Goal: Find specific page/section: Find specific page/section

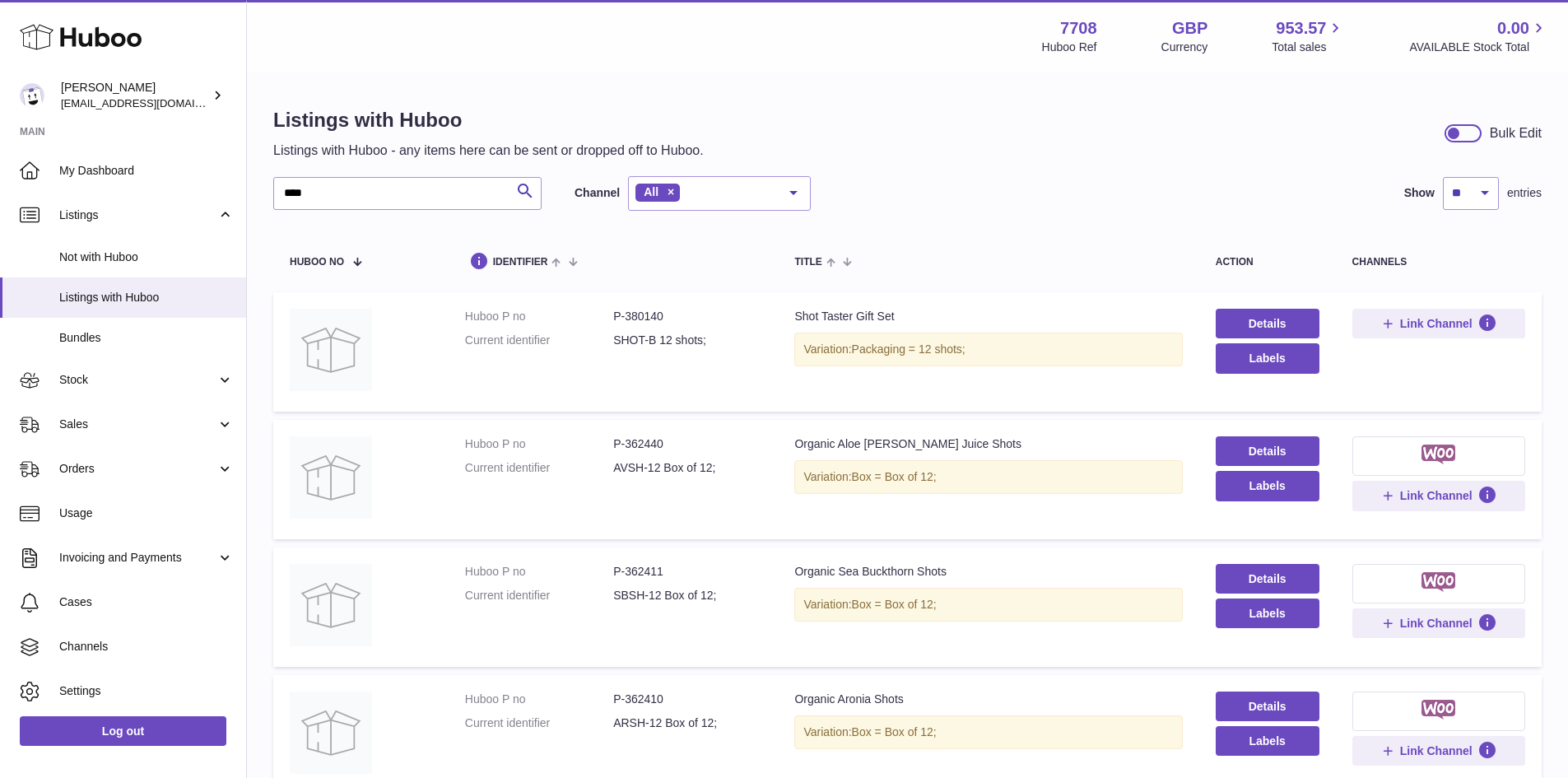
click at [264, 192] on div "Listings with Huboo Listings with Huboo - any items here can be sent or dropped…" at bounding box center [908, 518] width 1322 height 889
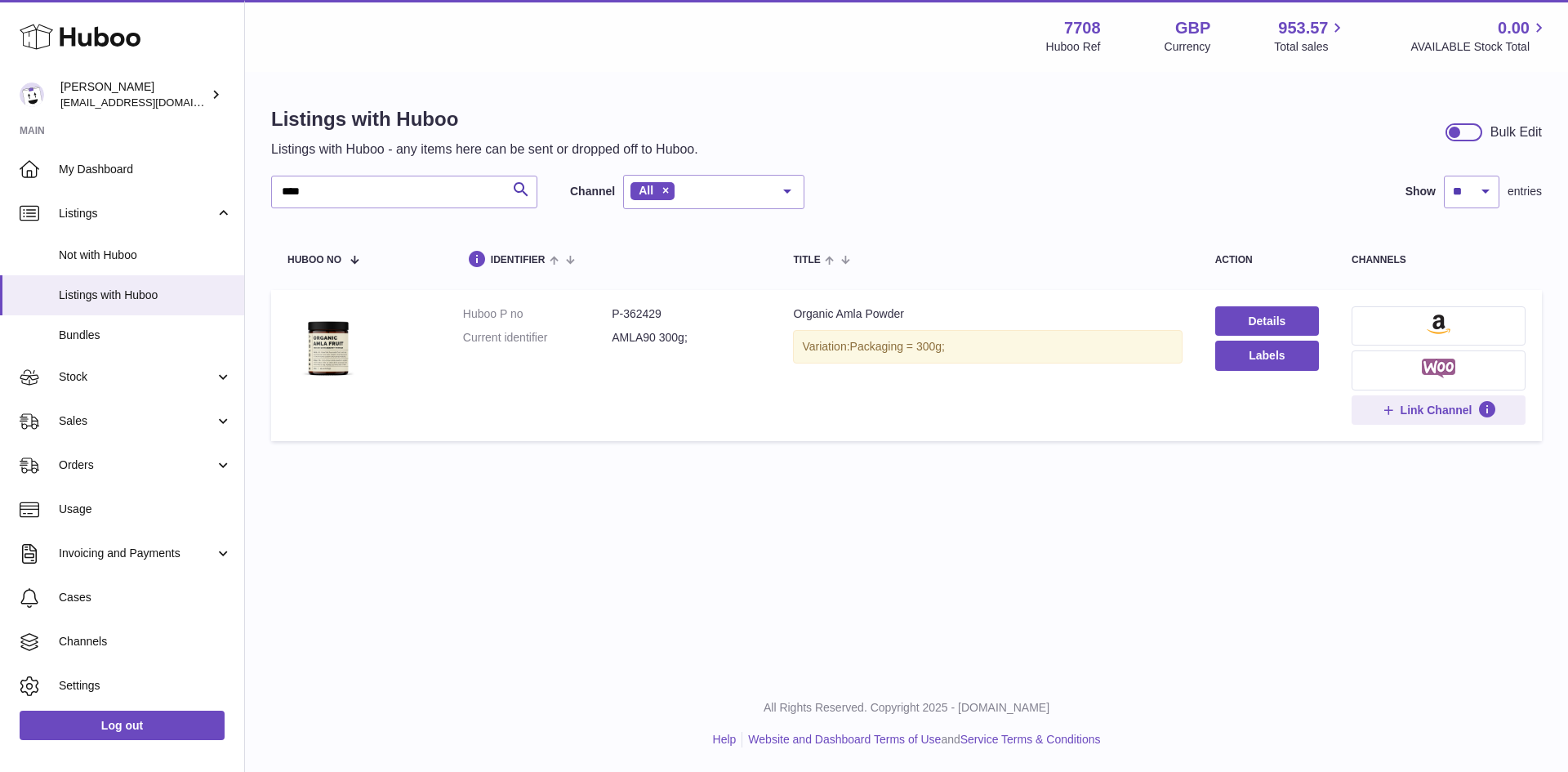
click at [644, 312] on dd "P-362429" at bounding box center [686, 314] width 149 height 16
copy dd "362429"
drag, startPoint x: 335, startPoint y: 191, endPoint x: 275, endPoint y: 201, distance: 60.8
click at [275, 201] on input "****" at bounding box center [405, 192] width 267 height 33
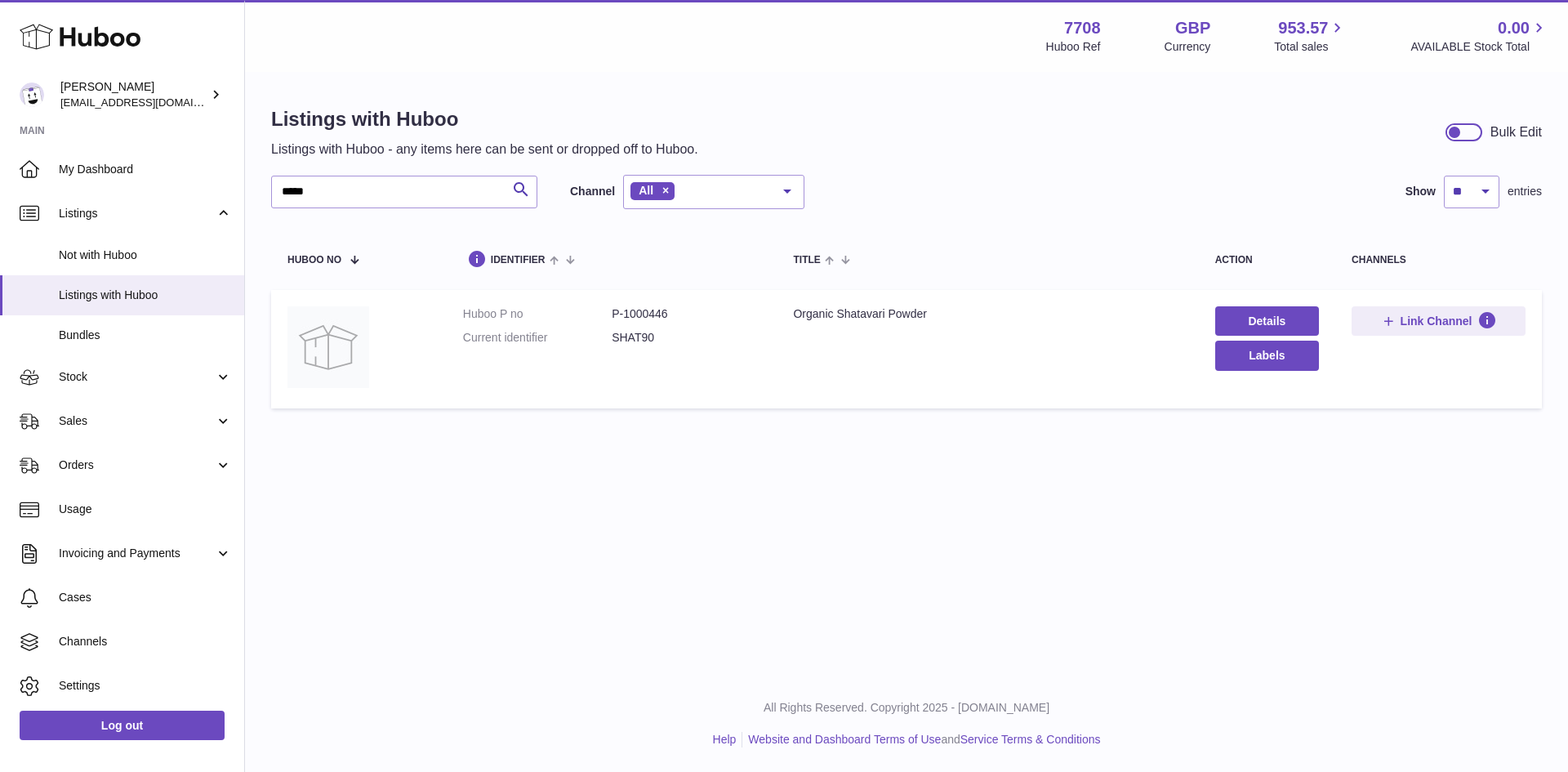
click at [654, 315] on dd "P-1000446" at bounding box center [686, 314] width 149 height 16
copy dd "1000446"
drag, startPoint x: 352, startPoint y: 191, endPoint x: 240, endPoint y: 189, distance: 112.0
click at [240, 189] on div "Huboo [PERSON_NAME] [EMAIL_ADDRESS][DOMAIN_NAME] Main My Dashboard Listings Not…" at bounding box center [784, 386] width 1568 height 772
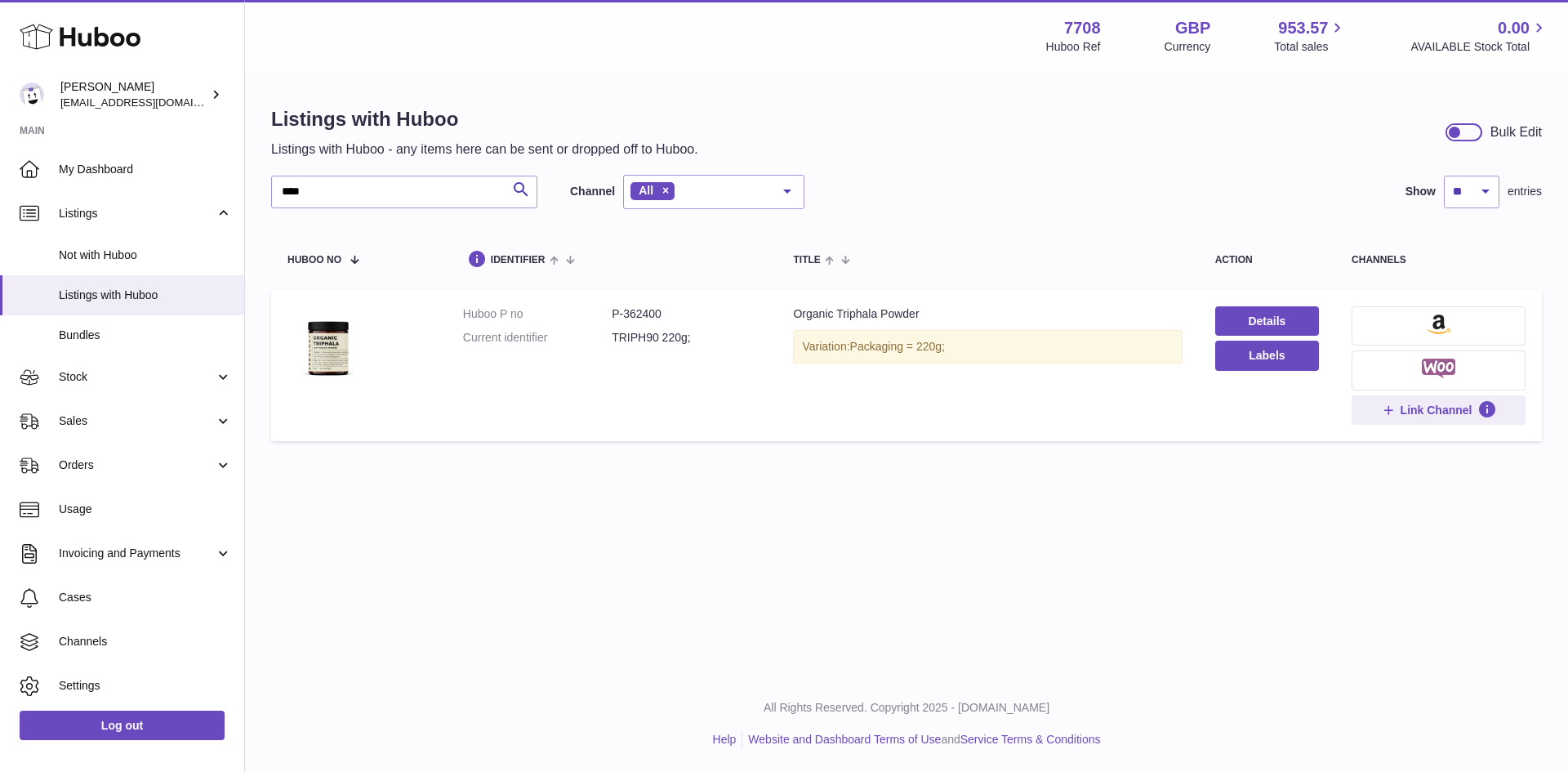
click at [647, 309] on dd "P-362400" at bounding box center [686, 314] width 149 height 16
copy dd "362400"
drag, startPoint x: 341, startPoint y: 190, endPoint x: 268, endPoint y: 192, distance: 73.0
click at [268, 192] on div "Listings with Huboo Listings with Huboo - any items here can be sent or dropped…" at bounding box center [907, 278] width 1324 height 409
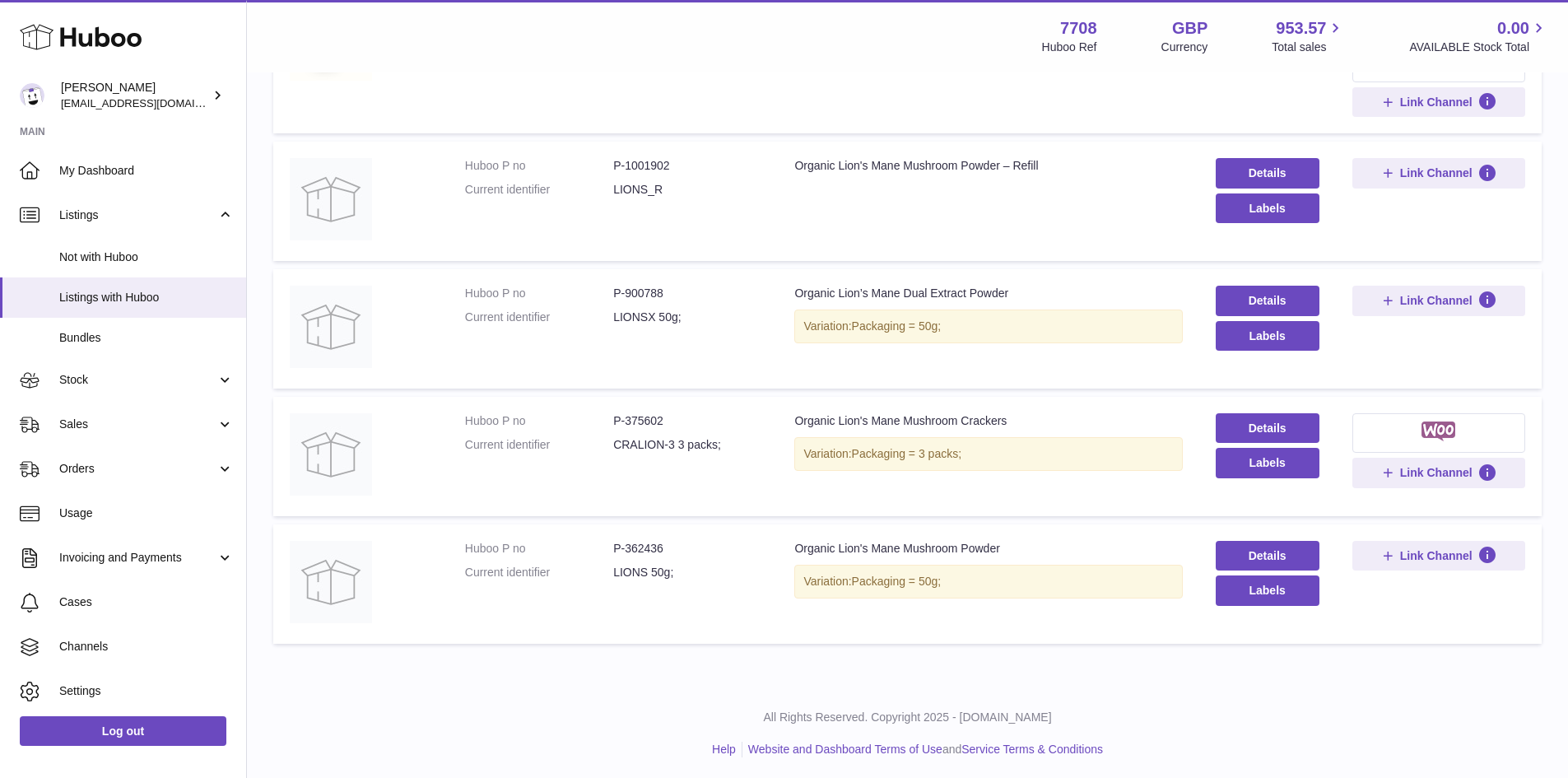
scroll to position [923, 0]
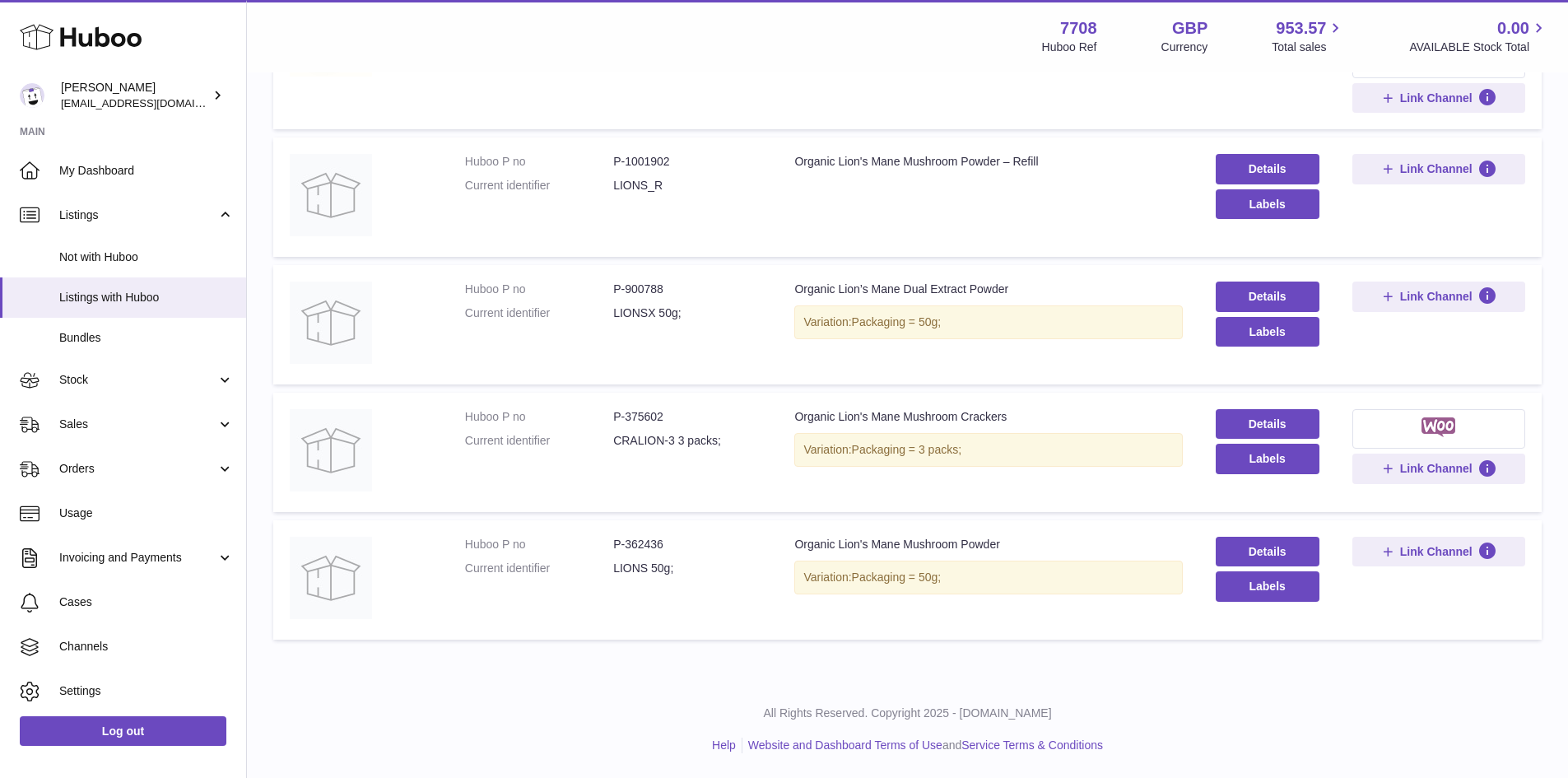
type input "****"
click at [656, 546] on dd "P-362436" at bounding box center [687, 544] width 148 height 16
copy dd "362436"
